Goal: Entertainment & Leisure: Consume media (video, audio)

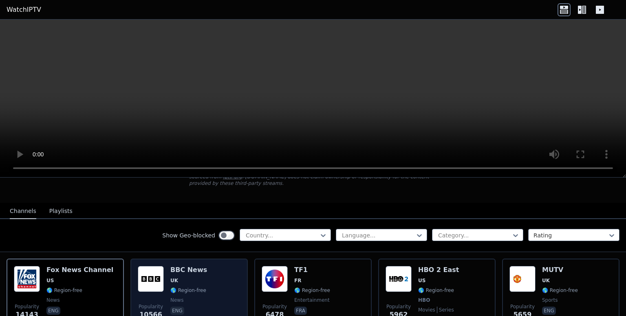
scroll to position [82, 0]
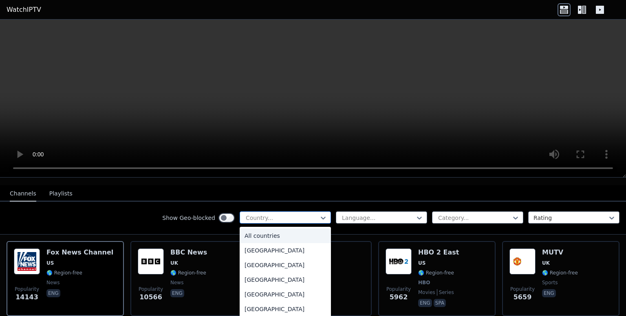
click at [282, 214] on div at bounding box center [282, 218] width 74 height 8
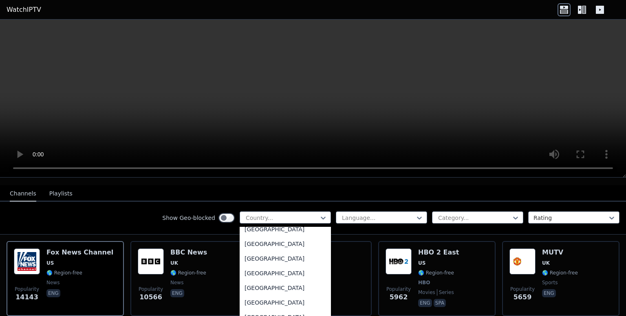
scroll to position [2818, 0]
click at [275, 294] on div "[GEOGRAPHIC_DATA]" at bounding box center [285, 301] width 91 height 15
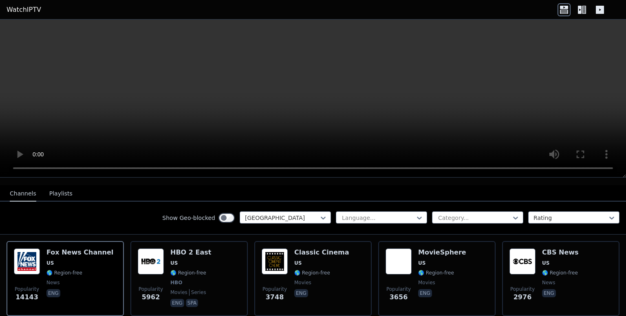
click at [58, 186] on button "Playlists" at bounding box center [60, 193] width 23 height 15
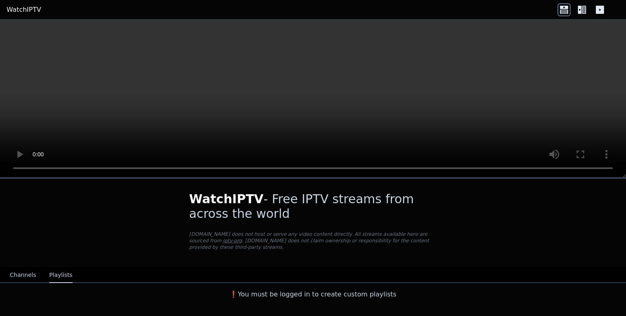
click at [28, 269] on button "Channels" at bounding box center [23, 275] width 26 height 15
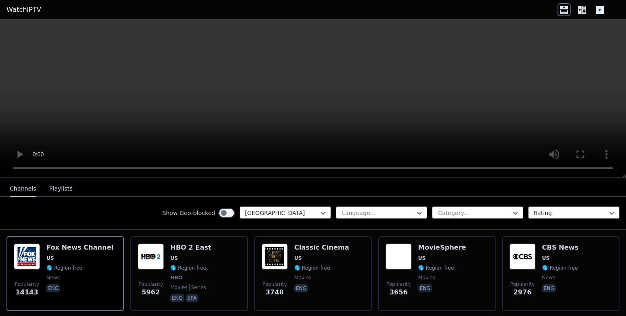
scroll to position [82, 0]
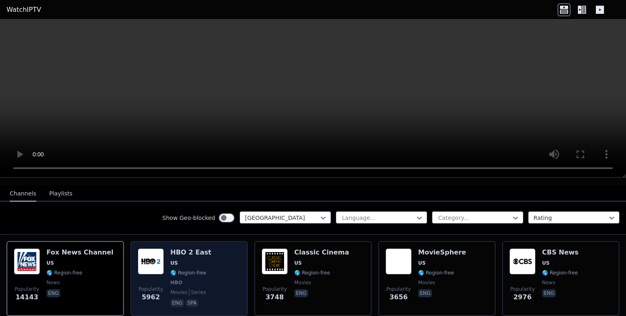
click at [187, 260] on span "US" at bounding box center [190, 263] width 41 height 7
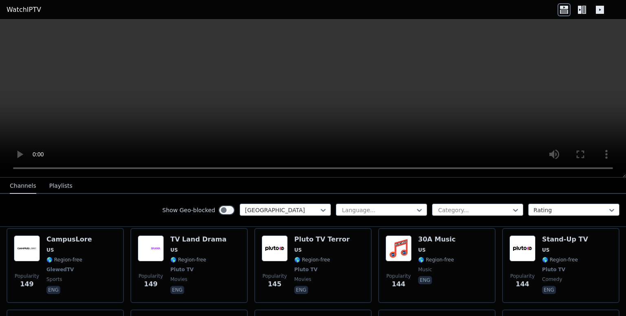
scroll to position [2445, 0]
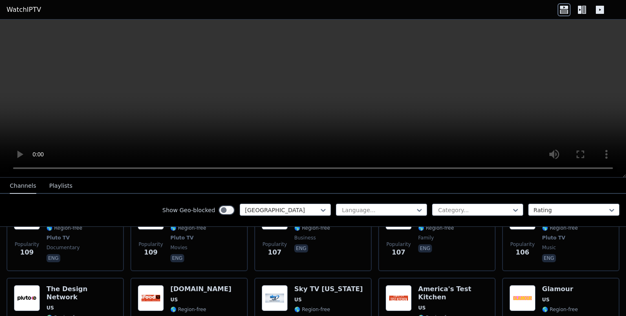
scroll to position [3464, 0]
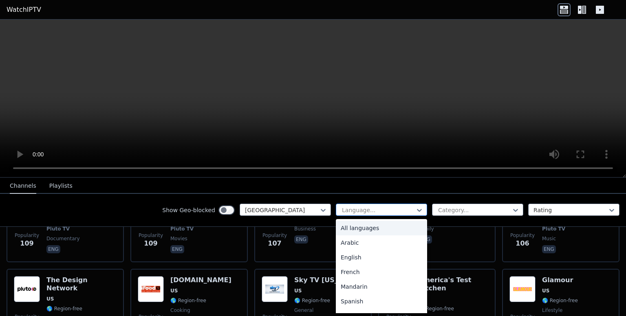
click at [366, 208] on div at bounding box center [378, 210] width 74 height 8
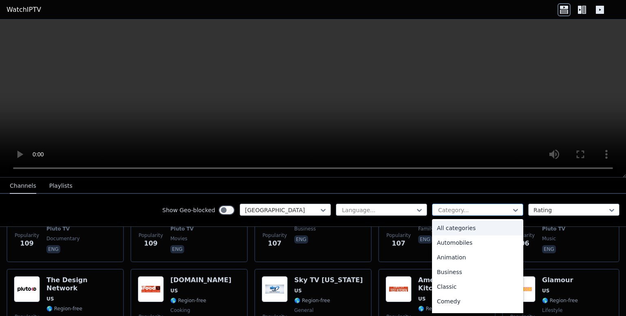
click at [440, 204] on div "Category..." at bounding box center [477, 210] width 91 height 12
click at [438, 232] on div "News" at bounding box center [477, 233] width 91 height 15
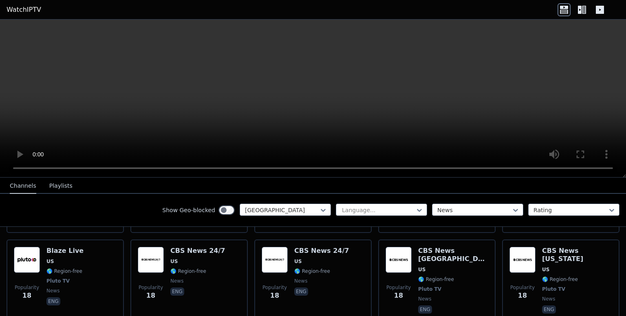
scroll to position [1345, 0]
